Goal: Check status: Check status

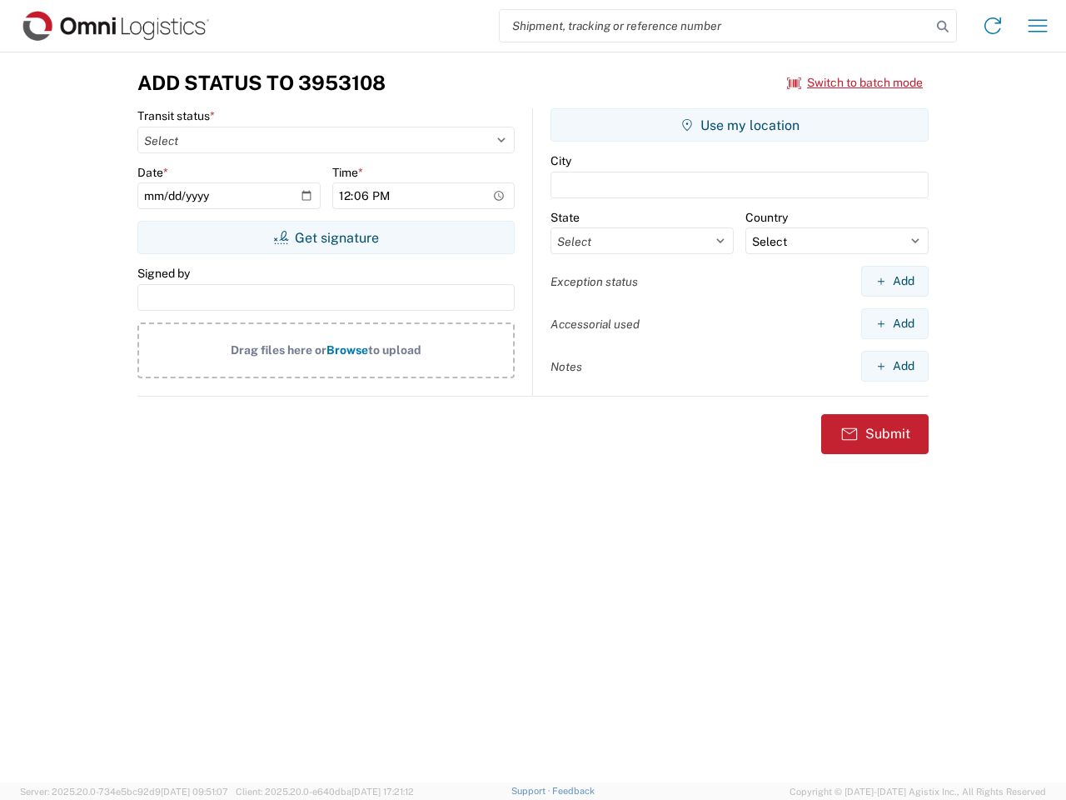
click at [716, 26] on input "search" at bounding box center [715, 26] width 431 height 32
click at [943, 27] on icon at bounding box center [942, 26] width 23 height 23
click at [993, 26] on icon at bounding box center [993, 25] width 27 height 27
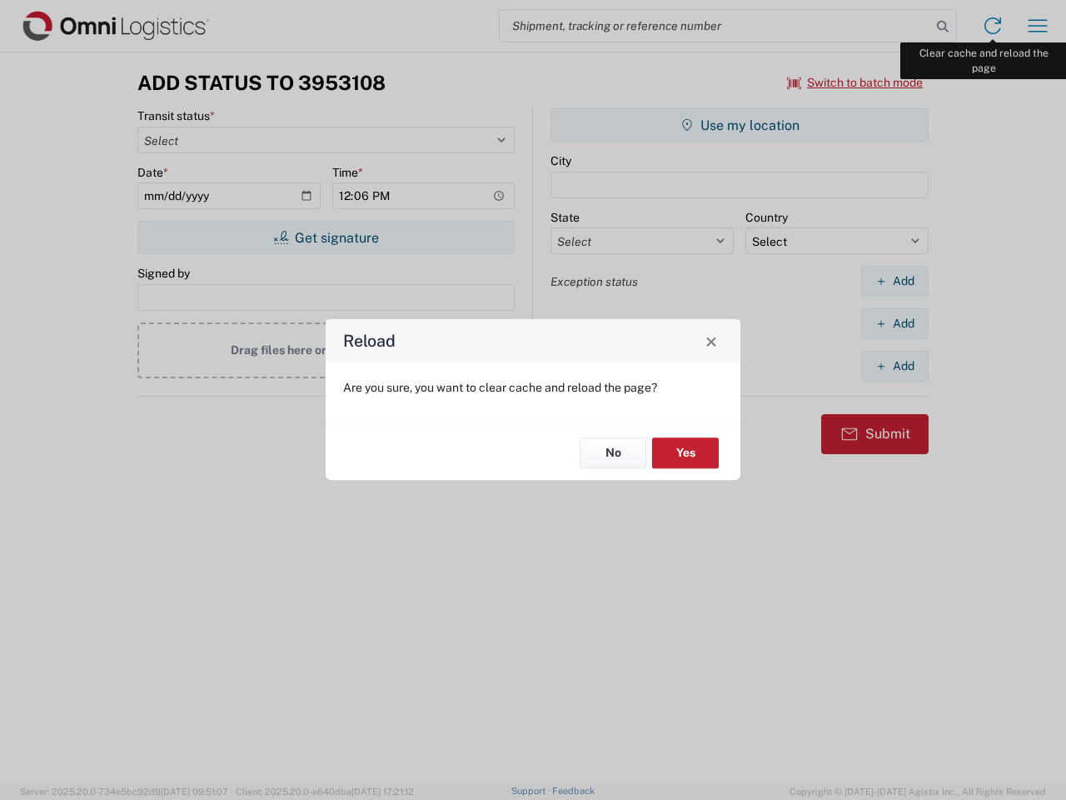
click at [1038, 26] on div "Reload Are you sure, you want to clear cache and reload the page? No Yes" at bounding box center [533, 400] width 1066 height 800
click at [855, 82] on div "Reload Are you sure, you want to clear cache and reload the page? No Yes" at bounding box center [533, 400] width 1066 height 800
click at [326, 237] on div "Reload Are you sure, you want to clear cache and reload the page? No Yes" at bounding box center [533, 400] width 1066 height 800
click at [740, 125] on div "Reload Are you sure, you want to clear cache and reload the page? No Yes" at bounding box center [533, 400] width 1066 height 800
click at [895, 281] on div "Reload Are you sure, you want to clear cache and reload the page? No Yes" at bounding box center [533, 400] width 1066 height 800
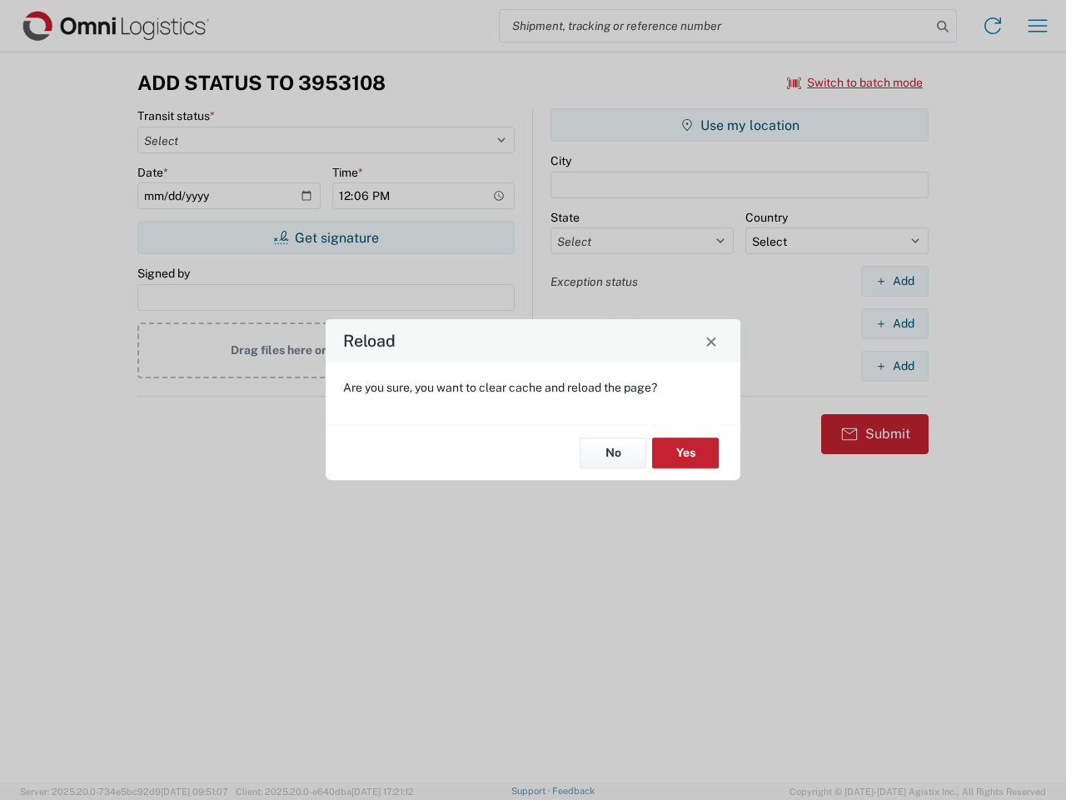
click at [895, 323] on div "Reload Are you sure, you want to clear cache and reload the page? No Yes" at bounding box center [533, 400] width 1066 height 800
click at [895, 366] on div "Reload Are you sure, you want to clear cache and reload the page? No Yes" at bounding box center [533, 400] width 1066 height 800
